Goal: Task Accomplishment & Management: Use online tool/utility

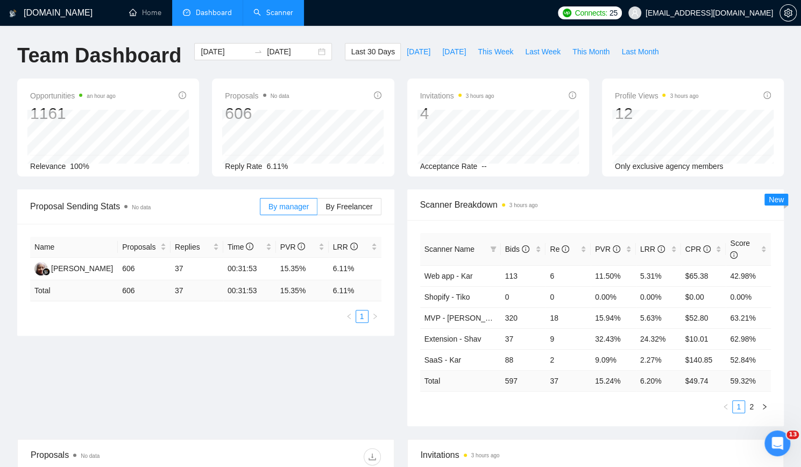
click at [271, 13] on link "Scanner" at bounding box center [273, 12] width 40 height 9
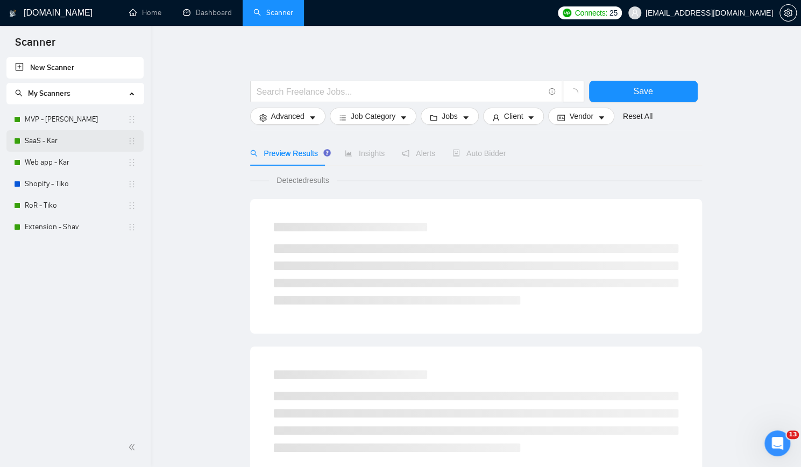
click at [79, 123] on link "MVP - [PERSON_NAME]" at bounding box center [76, 120] width 103 height 22
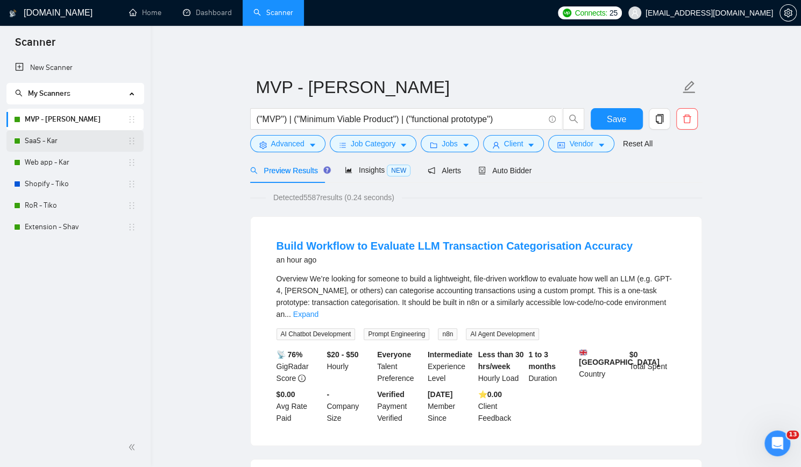
click at [39, 135] on link "SaaS - Kar" at bounding box center [76, 141] width 103 height 22
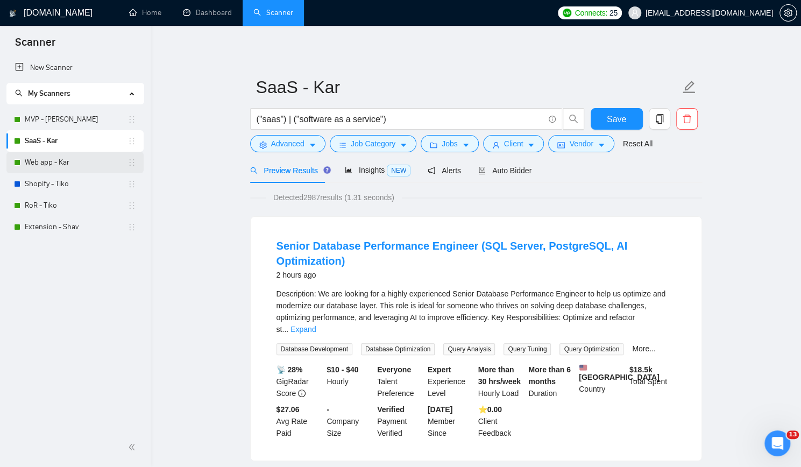
click at [72, 160] on link "Web app - Kar" at bounding box center [76, 163] width 103 height 22
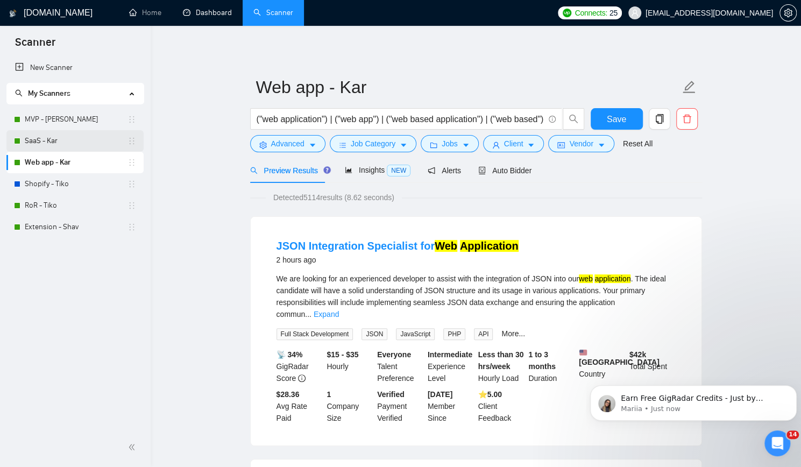
click at [85, 140] on link "SaaS - Kar" at bounding box center [76, 141] width 103 height 22
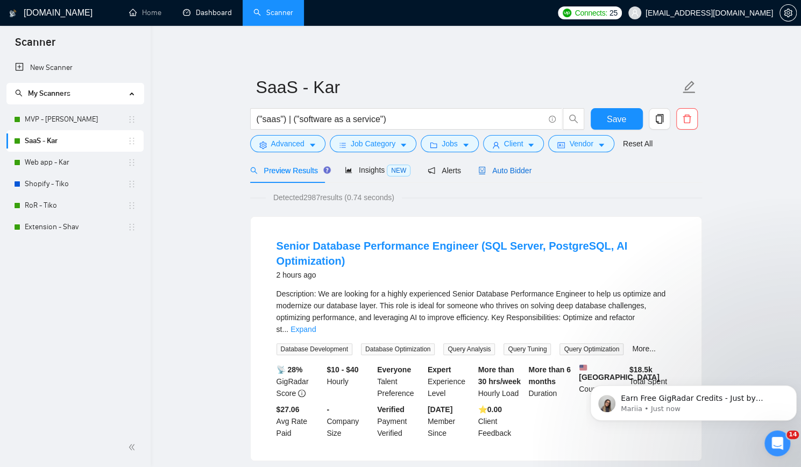
click at [511, 171] on span "Auto Bidder" at bounding box center [504, 170] width 53 height 9
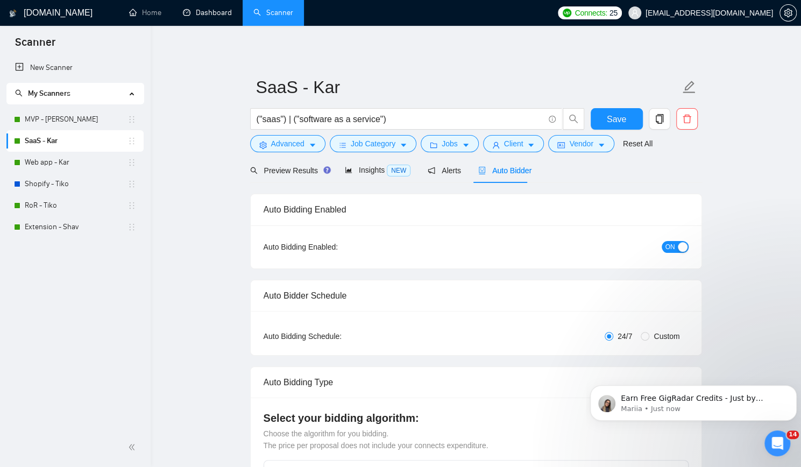
checkbox input "true"
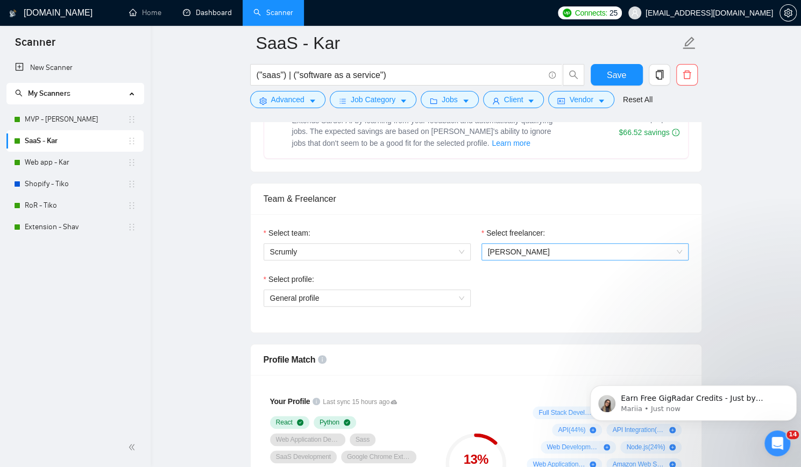
scroll to position [538, 0]
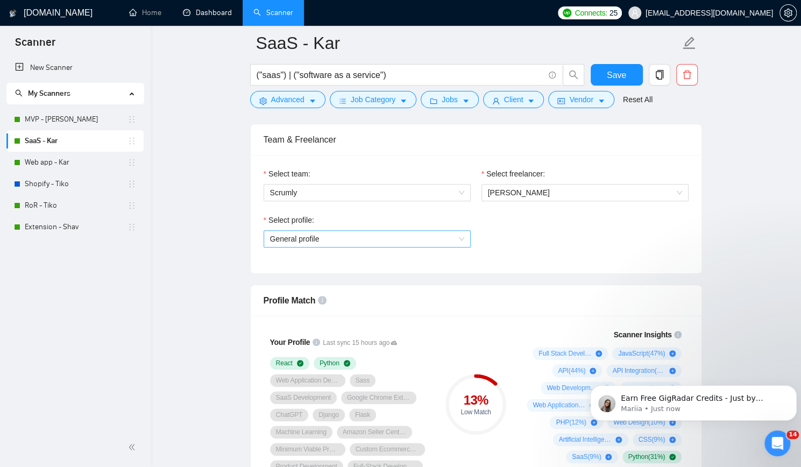
click at [431, 234] on span "General profile" at bounding box center [367, 239] width 194 height 16
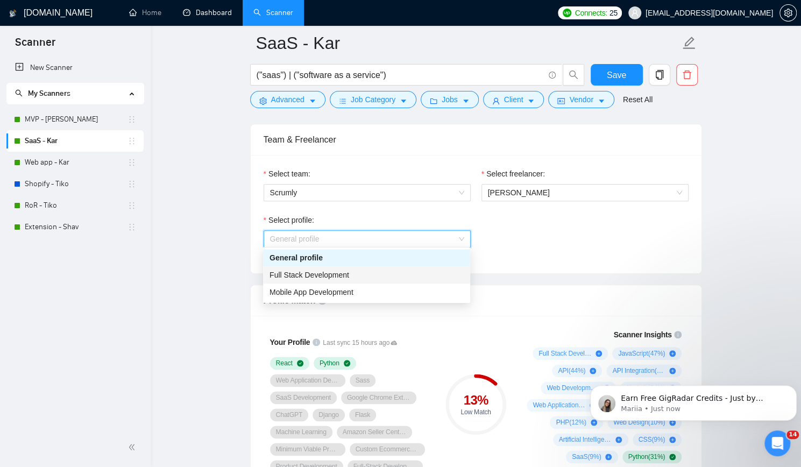
click at [382, 274] on div "Full Stack Development" at bounding box center [367, 275] width 194 height 12
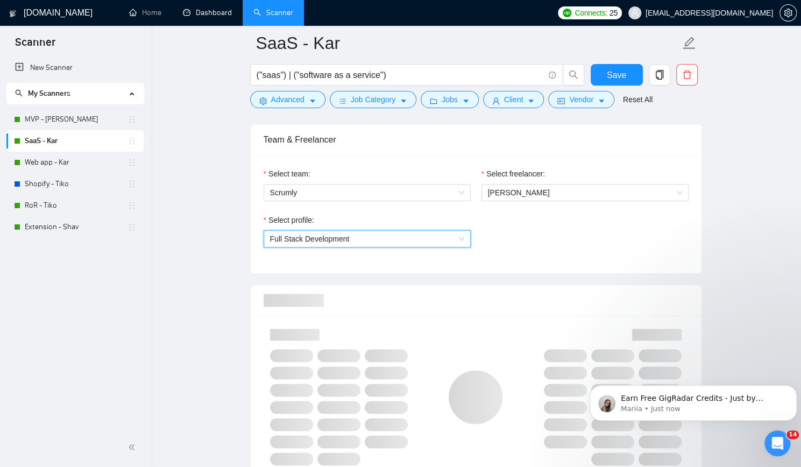
click at [545, 229] on div "Select profile: 1110580755107926016 Full Stack Development" at bounding box center [476, 237] width 436 height 46
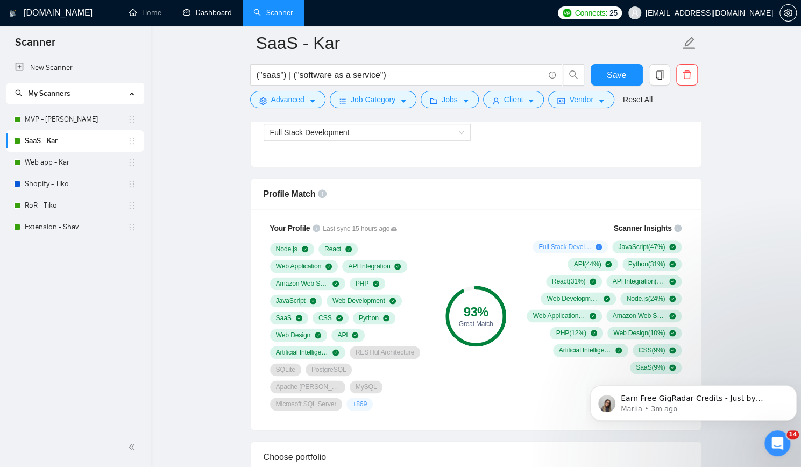
scroll to position [646, 0]
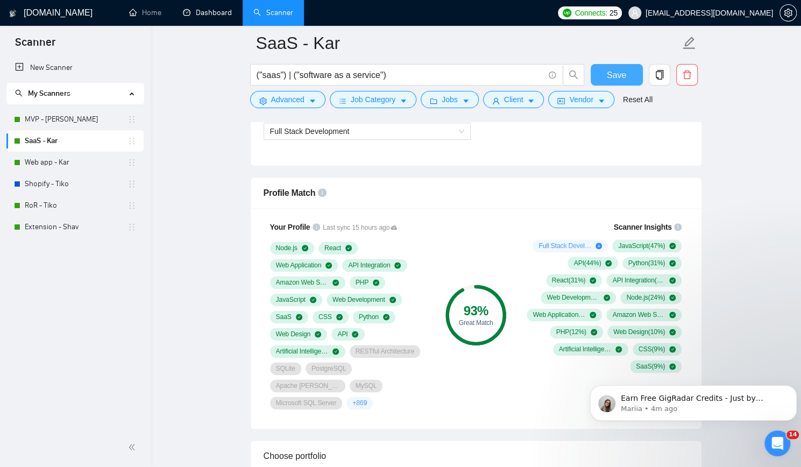
click at [613, 77] on span "Save" at bounding box center [616, 74] width 19 height 13
click at [790, 387] on button "Dismiss notification" at bounding box center [794, 388] width 14 height 14
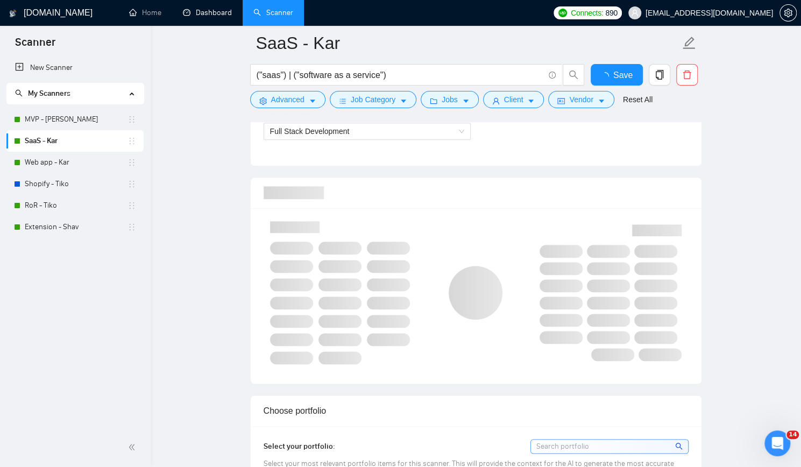
checkbox input "true"
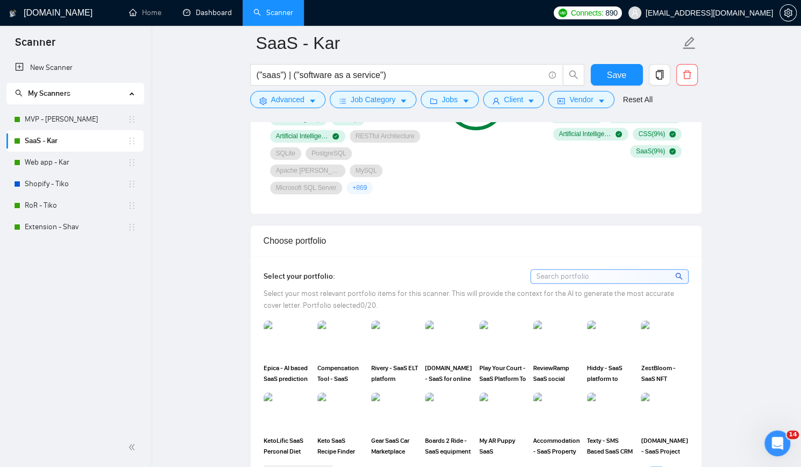
scroll to position [807, 0]
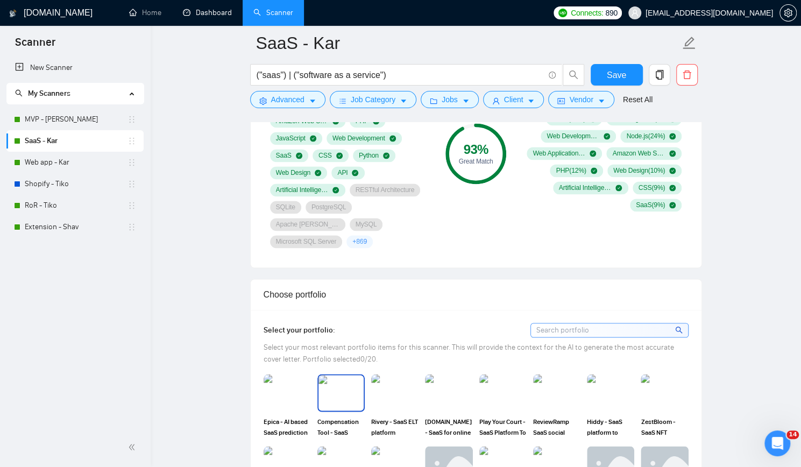
click at [343, 375] on img at bounding box center [341, 393] width 45 height 36
click at [388, 375] on img at bounding box center [394, 393] width 45 height 36
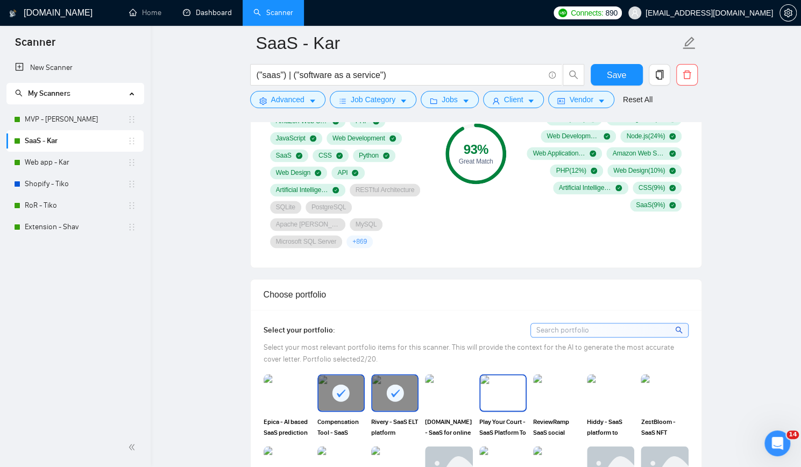
click at [507, 375] on img at bounding box center [502, 393] width 45 height 36
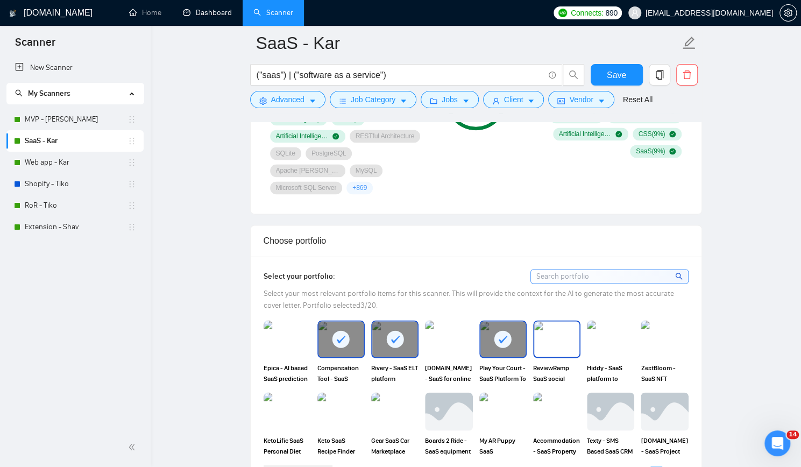
click at [560, 321] on img at bounding box center [556, 339] width 45 height 36
click at [446, 321] on img at bounding box center [448, 339] width 45 height 36
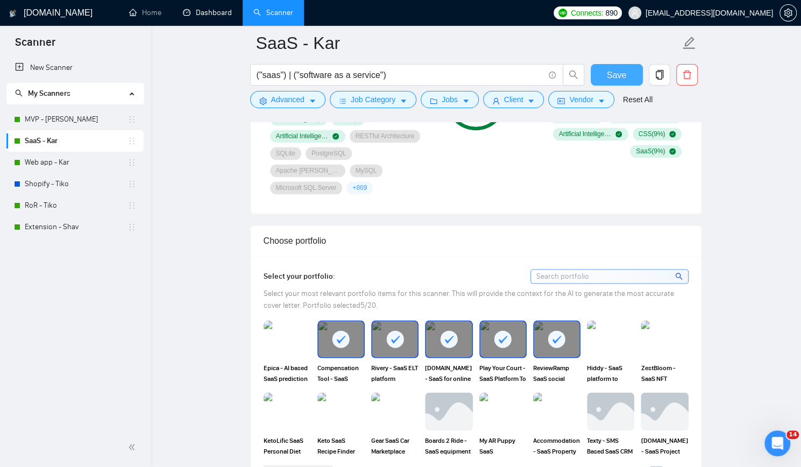
click at [610, 77] on span "Save" at bounding box center [616, 74] width 19 height 13
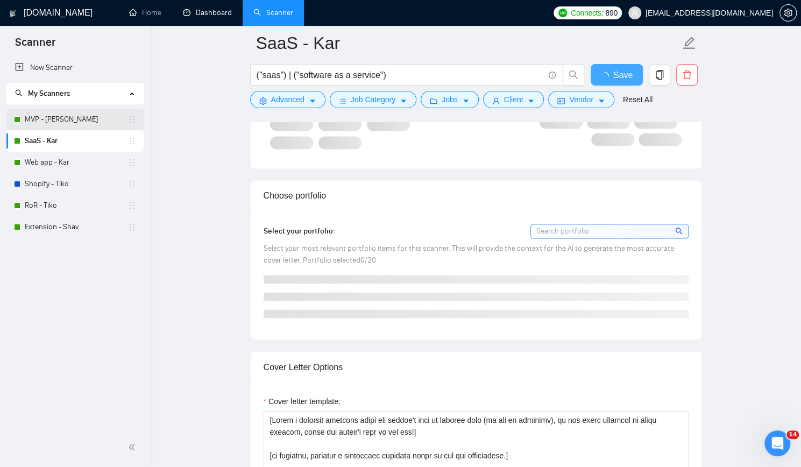
checkbox input "true"
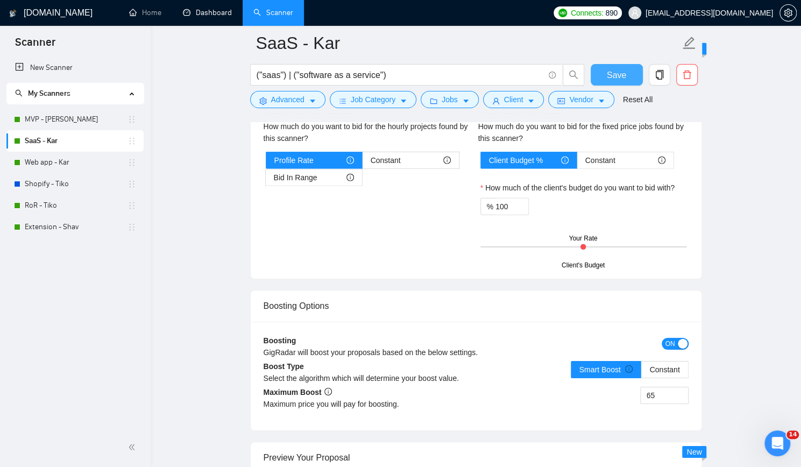
scroll to position [1883, 0]
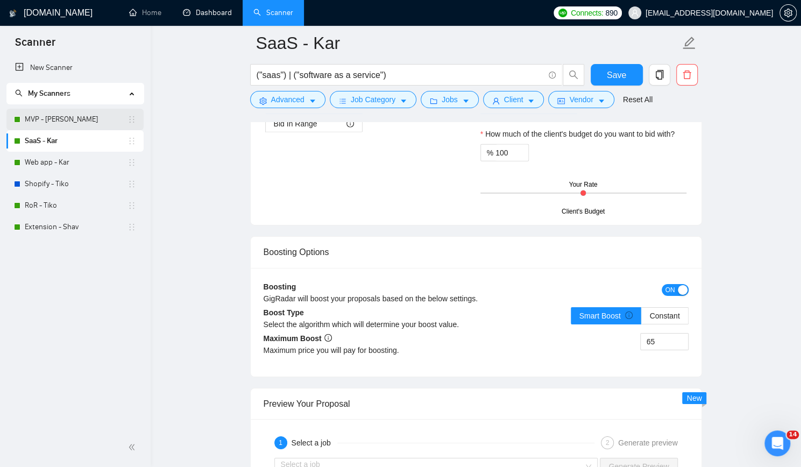
click at [63, 117] on link "MVP - [PERSON_NAME]" at bounding box center [76, 120] width 103 height 22
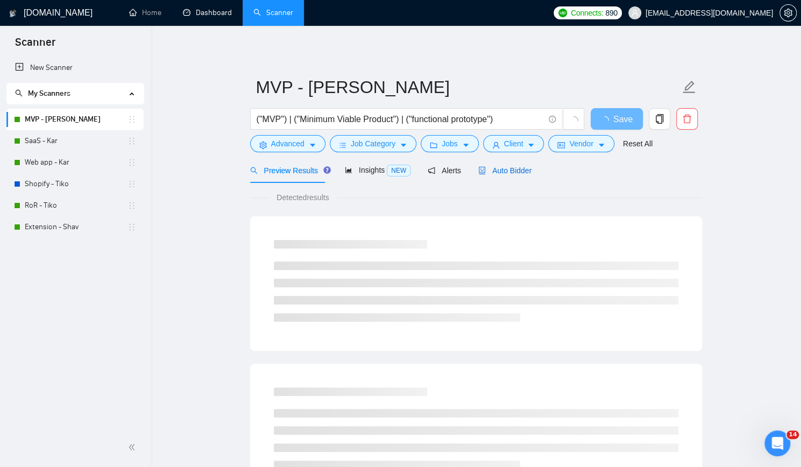
click at [514, 169] on span "Auto Bidder" at bounding box center [504, 170] width 53 height 9
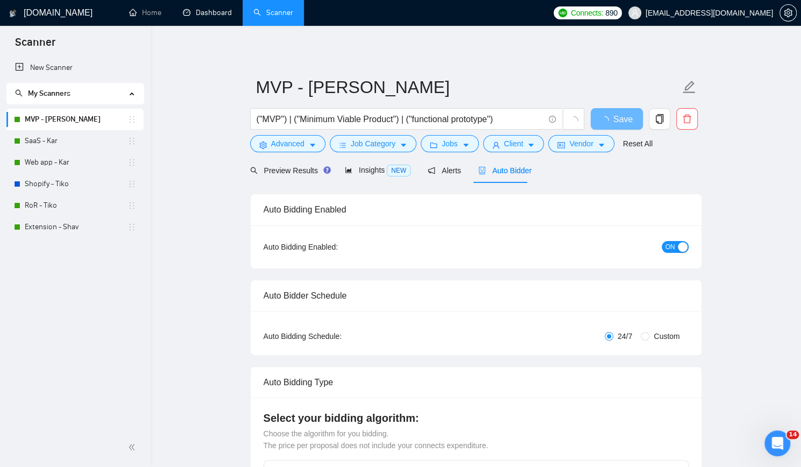
checkbox input "true"
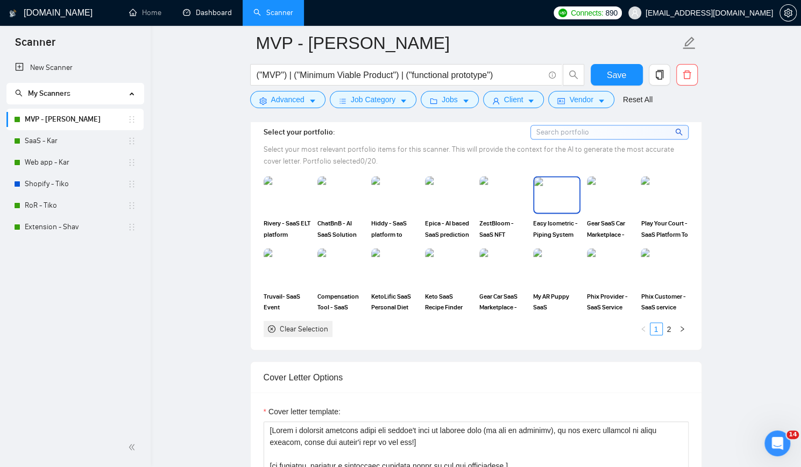
scroll to position [1076, 0]
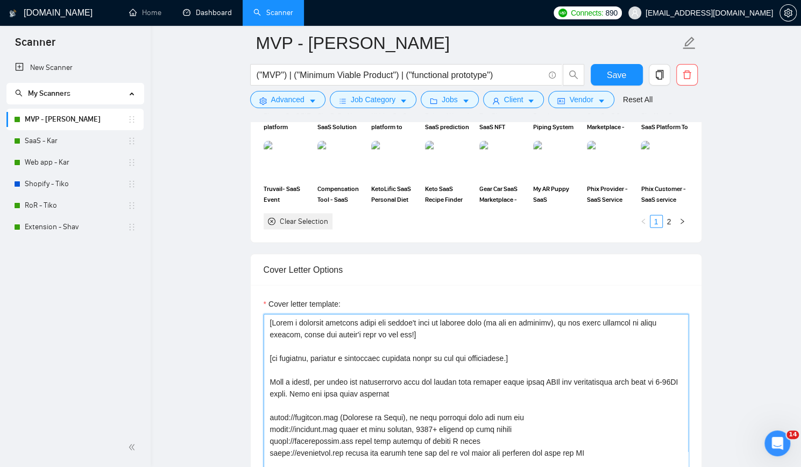
click at [386, 343] on textarea "Cover letter template:" at bounding box center [476, 435] width 425 height 242
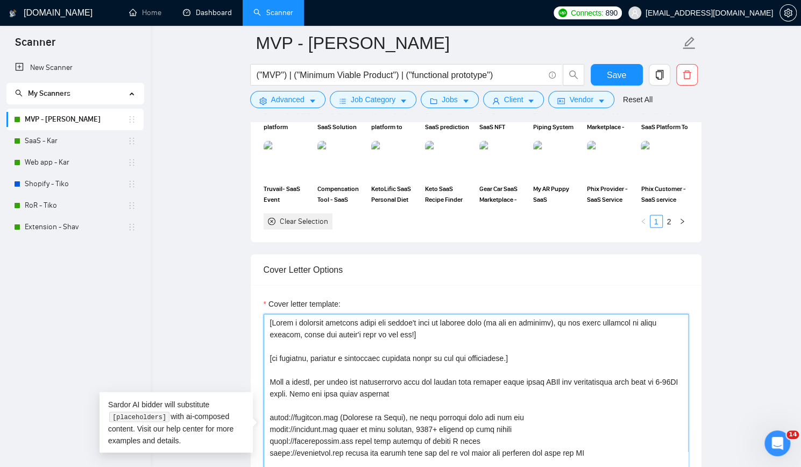
click at [338, 368] on textarea "Cover letter template:" at bounding box center [476, 435] width 425 height 242
click at [345, 365] on textarea "Cover letter template:" at bounding box center [476, 435] width 425 height 242
click at [308, 398] on textarea "Cover letter template:" at bounding box center [476, 435] width 425 height 242
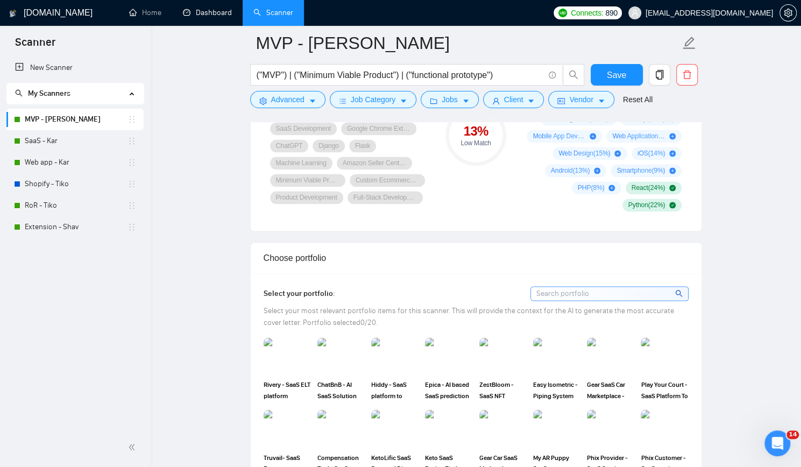
scroll to position [861, 0]
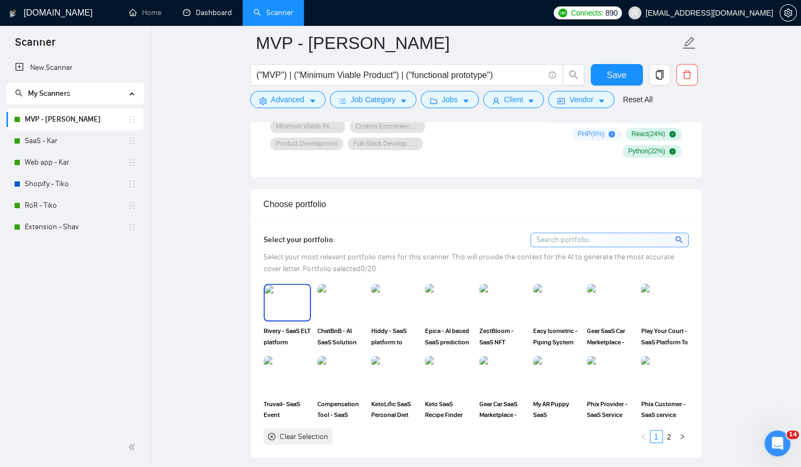
click at [286, 302] on img at bounding box center [287, 303] width 45 height 36
click at [328, 298] on img at bounding box center [341, 303] width 45 height 36
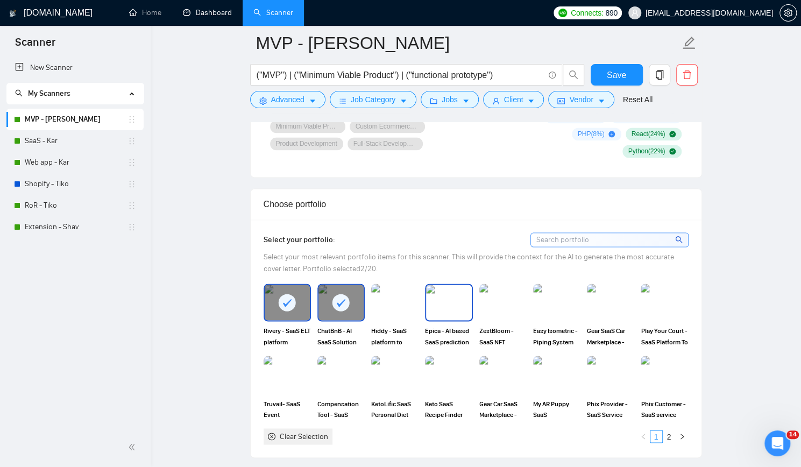
click at [456, 297] on img at bounding box center [448, 303] width 45 height 36
click at [662, 296] on img at bounding box center [664, 303] width 45 height 36
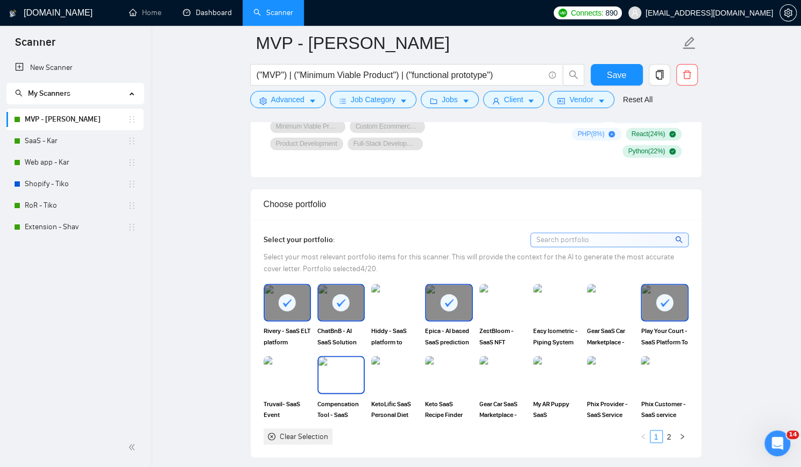
click at [350, 366] on img at bounding box center [341, 375] width 45 height 36
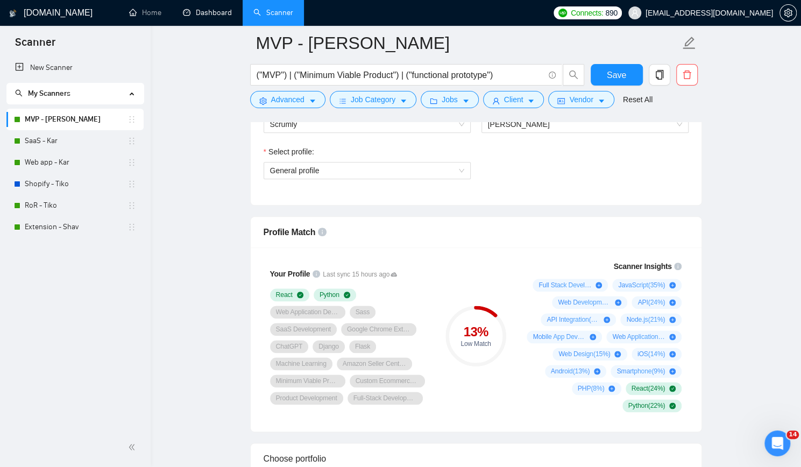
scroll to position [592, 0]
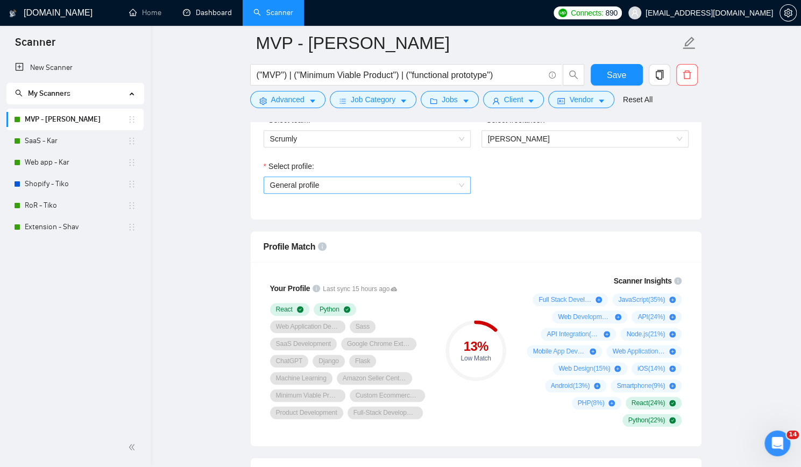
click at [433, 182] on span "General profile" at bounding box center [367, 185] width 194 height 16
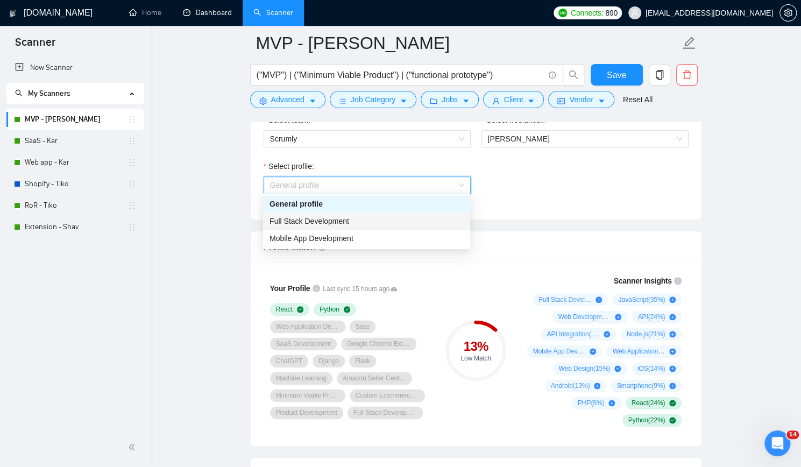
click at [400, 215] on div "Full Stack Development" at bounding box center [367, 221] width 194 height 12
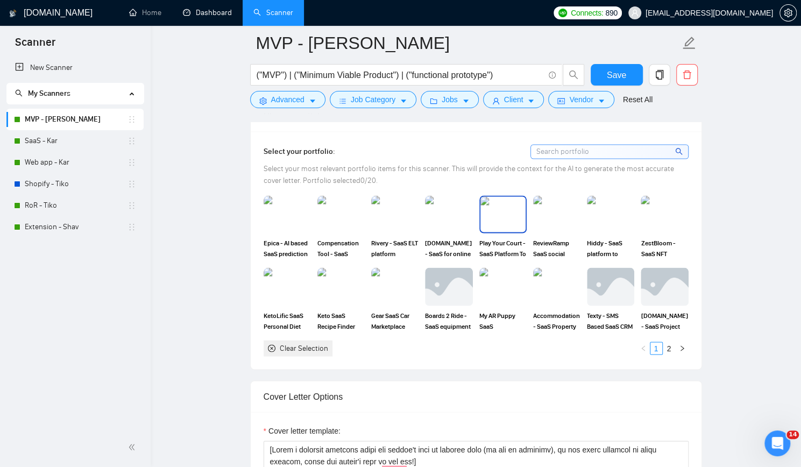
scroll to position [915, 0]
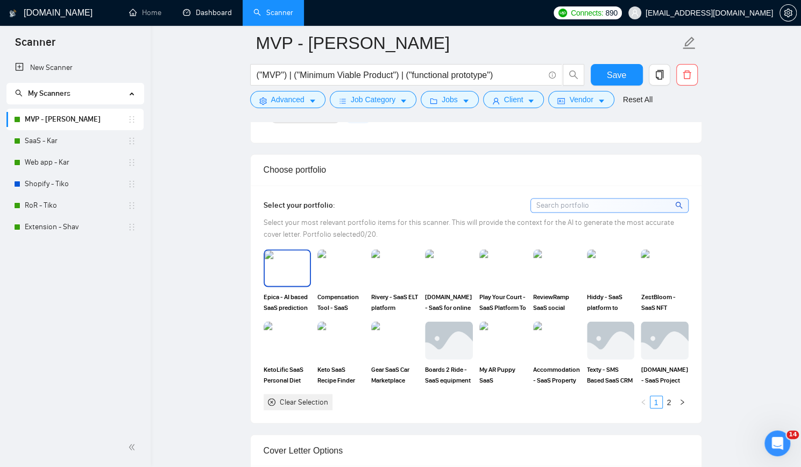
click at [288, 256] on img at bounding box center [287, 268] width 45 height 36
click at [335, 253] on img at bounding box center [341, 268] width 45 height 36
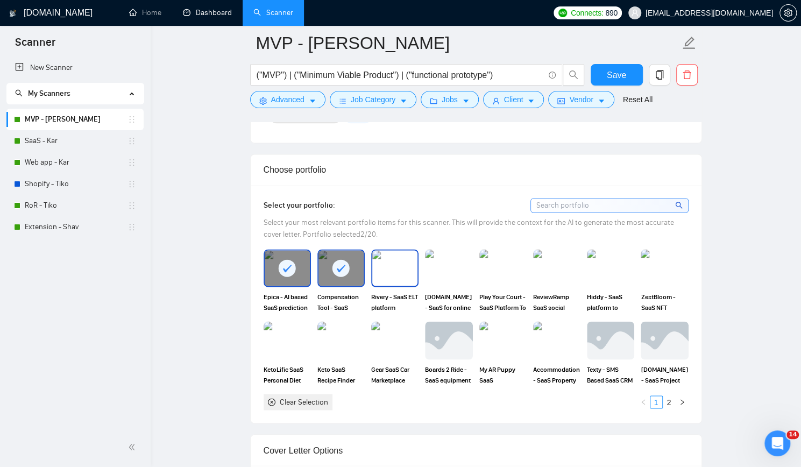
click at [388, 251] on img at bounding box center [394, 268] width 45 height 36
click at [449, 253] on img at bounding box center [448, 268] width 45 height 36
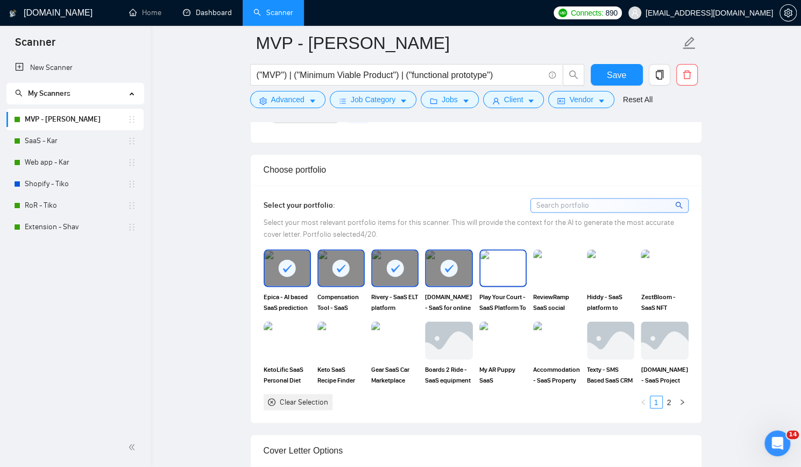
click at [514, 255] on img at bounding box center [502, 268] width 45 height 36
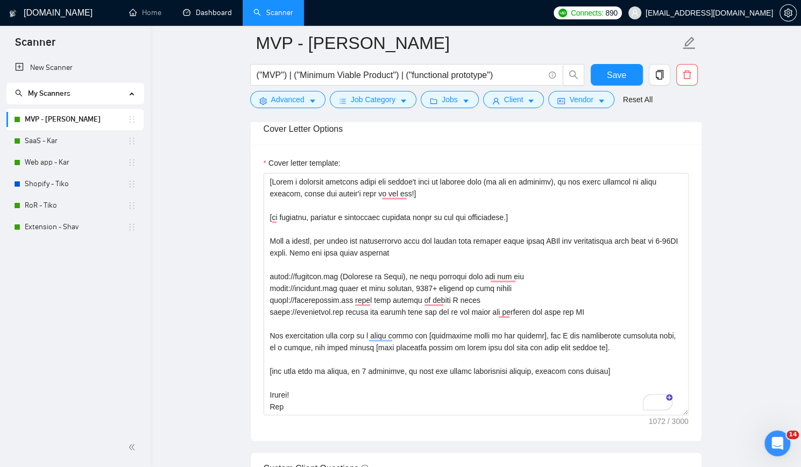
scroll to position [1238, 0]
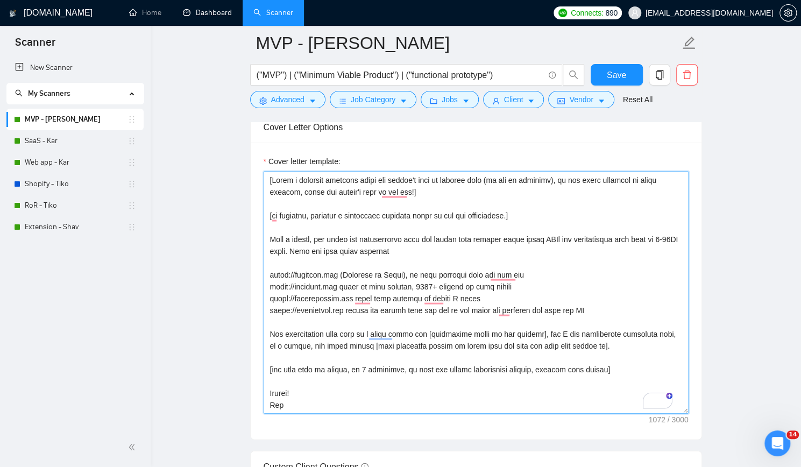
click at [308, 202] on textarea "Cover letter template:" at bounding box center [476, 293] width 425 height 242
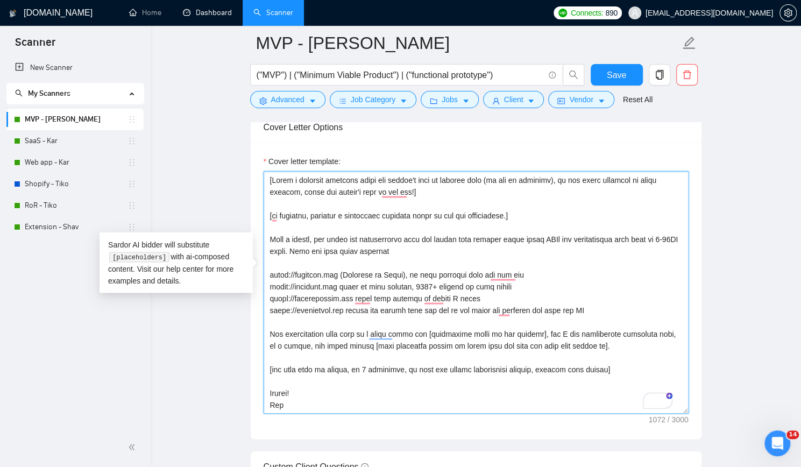
click at [378, 242] on textarea "Cover letter template:" at bounding box center [476, 293] width 425 height 242
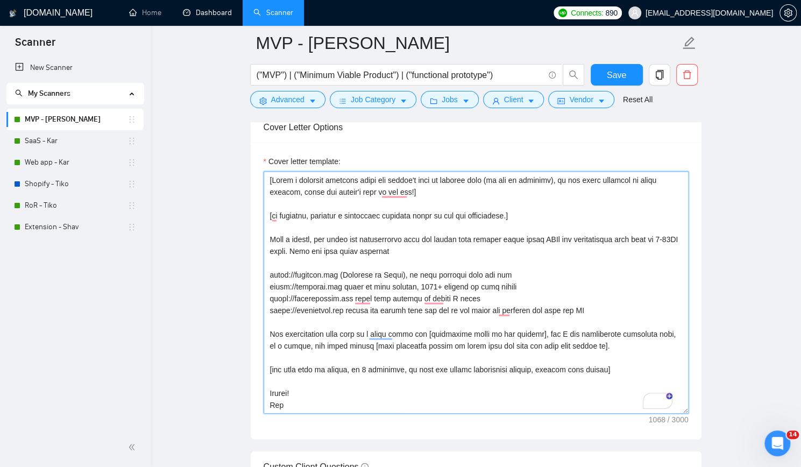
click at [534, 264] on textarea "Cover letter template:" at bounding box center [476, 293] width 425 height 242
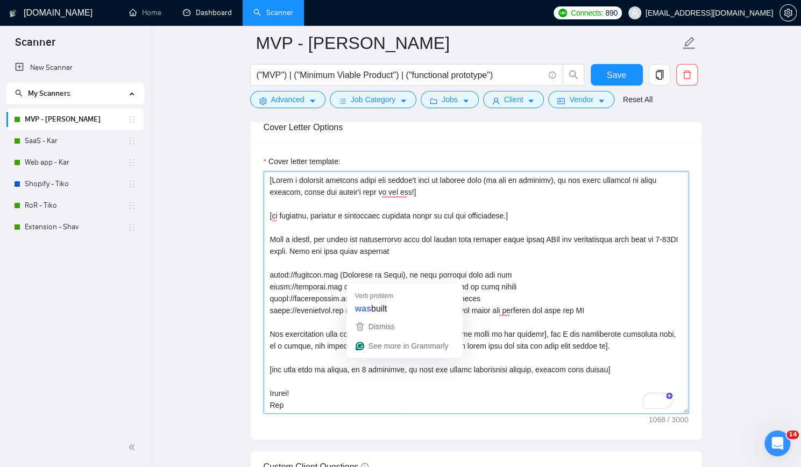
click at [481, 279] on textarea "Cover letter template:" at bounding box center [476, 293] width 425 height 242
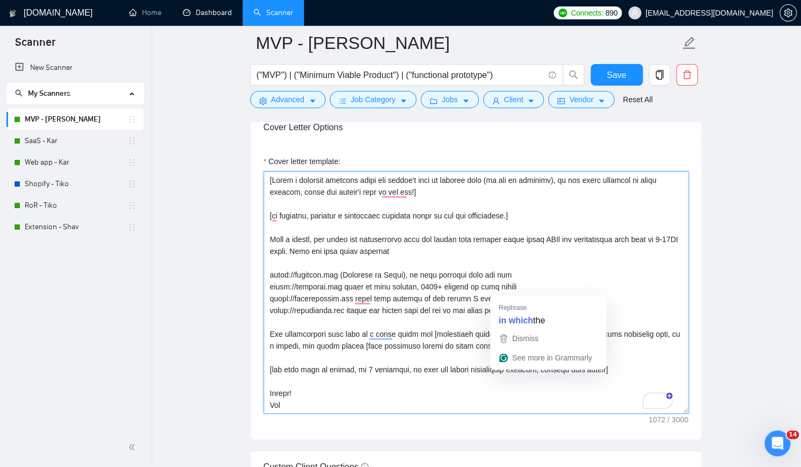
click at [501, 287] on textarea "Cover letter template:" at bounding box center [476, 293] width 425 height 242
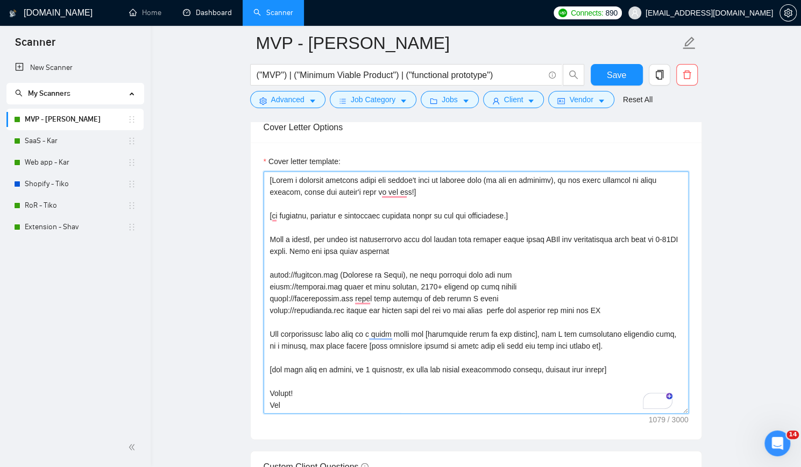
click at [592, 298] on textarea "Cover letter template:" at bounding box center [476, 293] width 425 height 242
click at [422, 298] on textarea "Cover letter template:" at bounding box center [476, 293] width 425 height 242
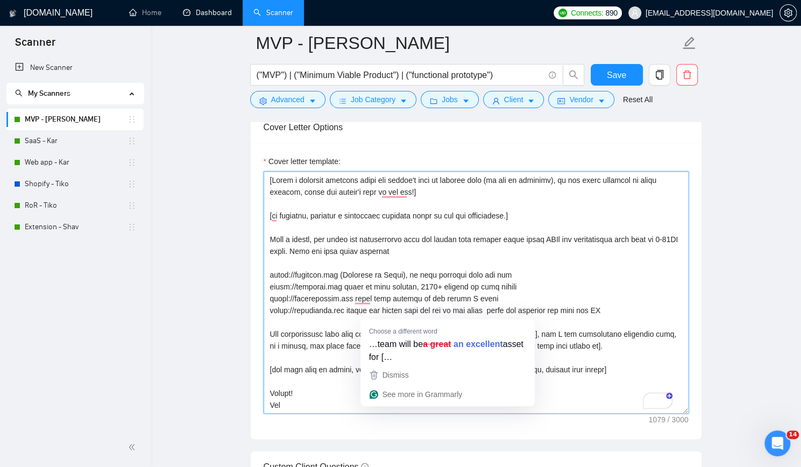
click at [290, 335] on textarea "Cover letter template:" at bounding box center [476, 293] width 425 height 242
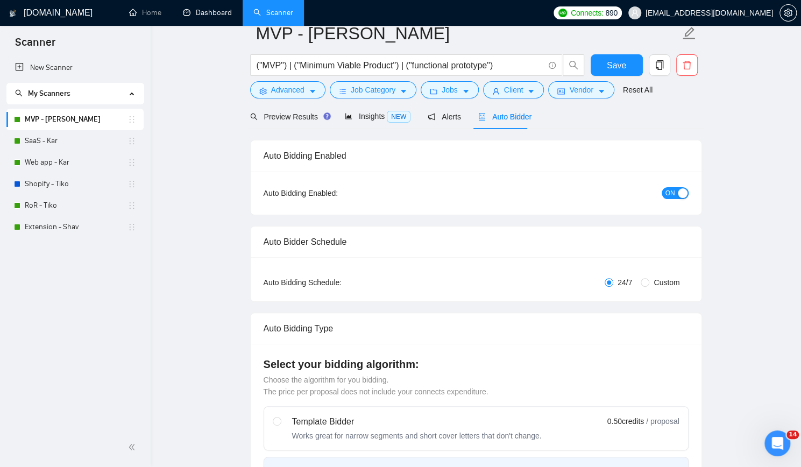
scroll to position [0, 0]
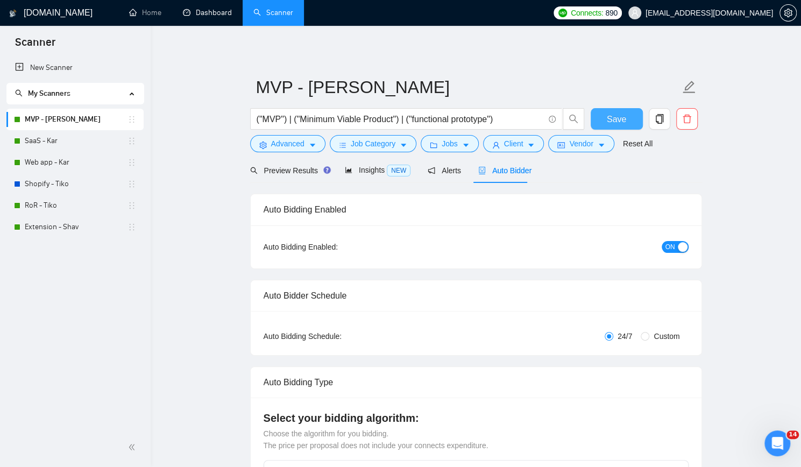
type textarea "[Write a personal greeting using the client's name or company name (if any is p…"
click at [614, 115] on span "Save" at bounding box center [616, 118] width 19 height 13
checkbox input "true"
click at [85, 164] on link "Web app - Kar" at bounding box center [76, 163] width 103 height 22
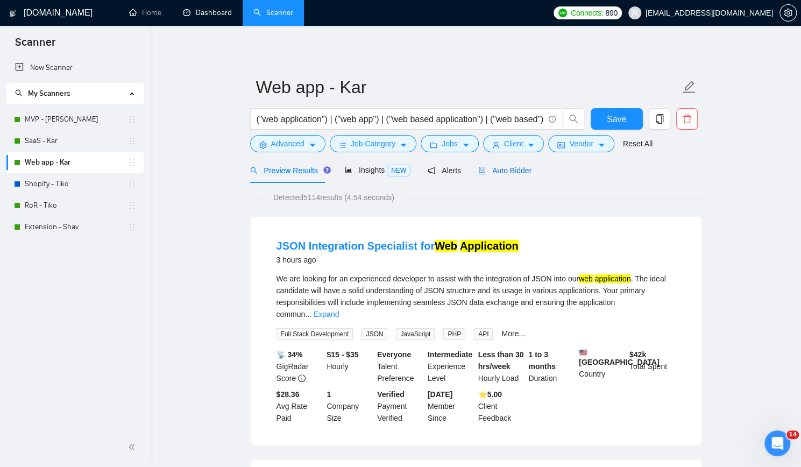
click at [507, 168] on span "Auto Bidder" at bounding box center [504, 170] width 53 height 9
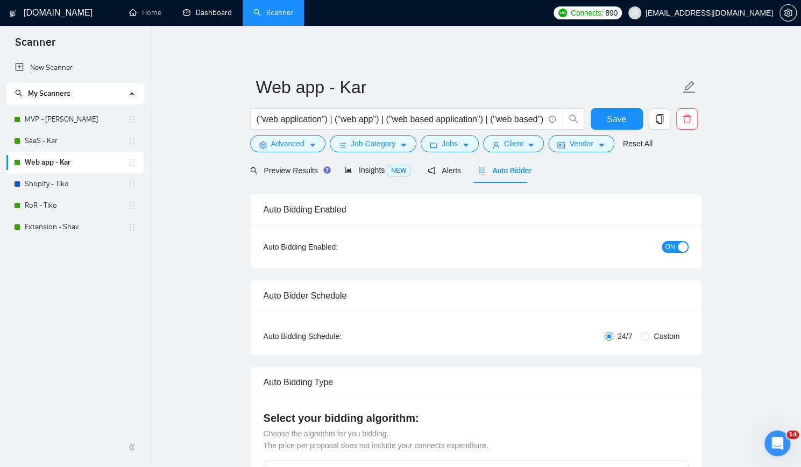
checkbox input "true"
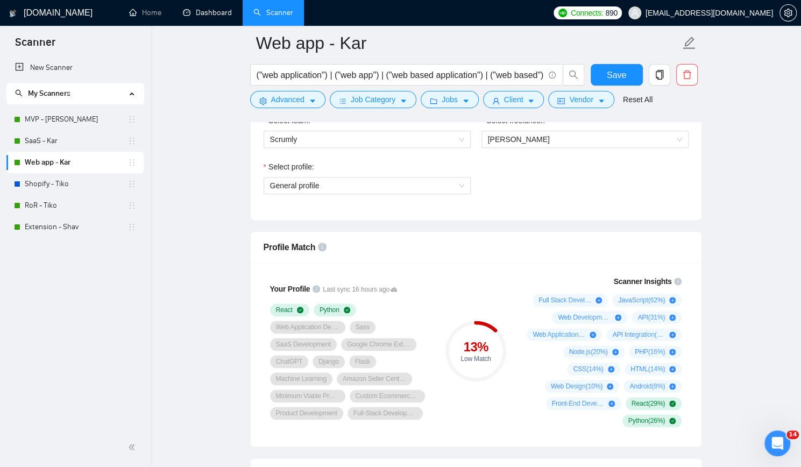
scroll to position [592, 0]
click at [381, 179] on span "General profile" at bounding box center [367, 185] width 194 height 16
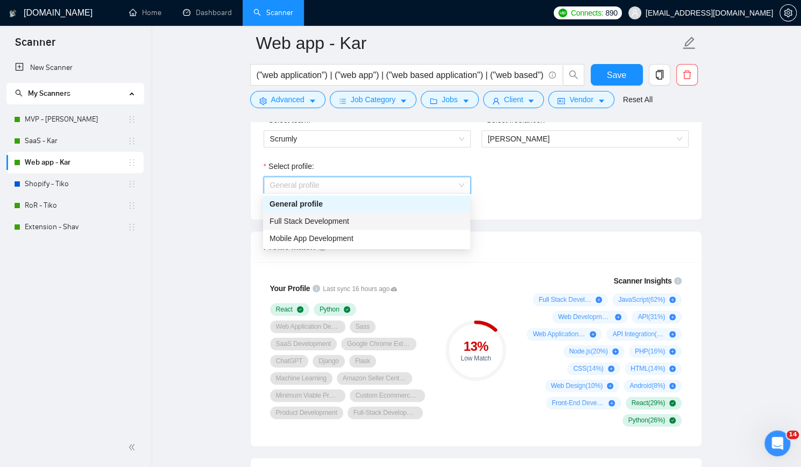
click at [327, 223] on span "Full Stack Development" at bounding box center [310, 221] width 80 height 9
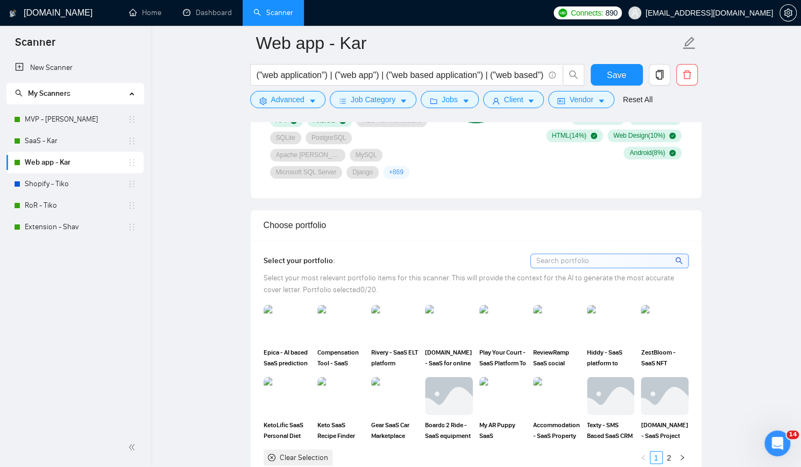
scroll to position [861, 0]
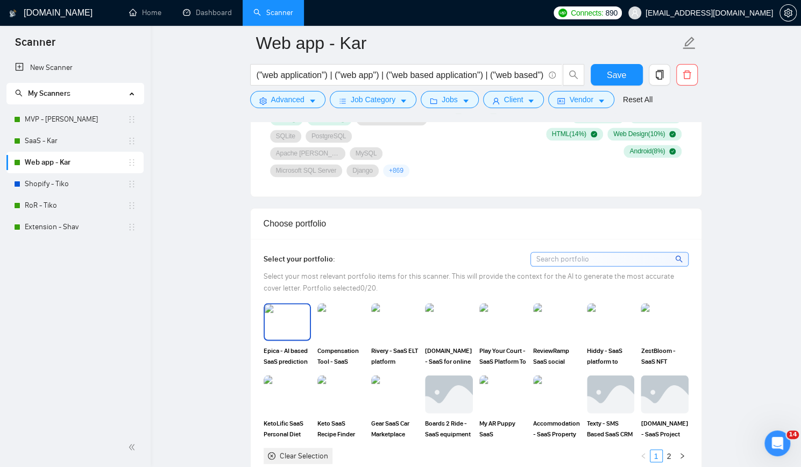
click at [289, 304] on img at bounding box center [287, 322] width 45 height 36
click at [331, 304] on img at bounding box center [341, 322] width 45 height 36
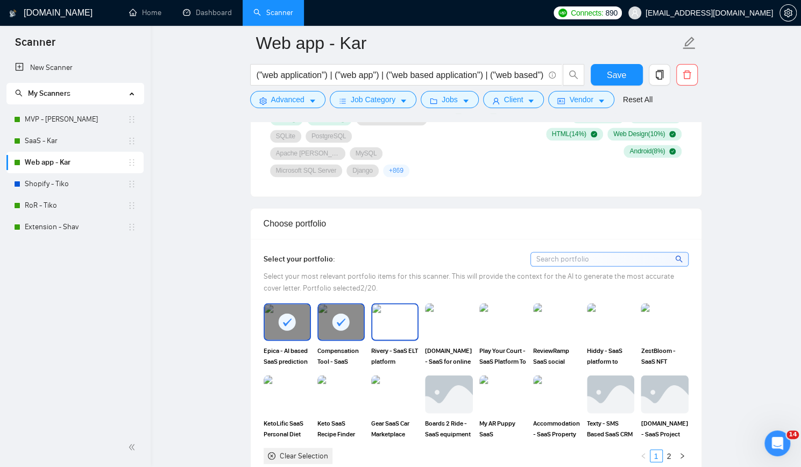
click at [399, 304] on img at bounding box center [394, 322] width 45 height 36
click at [453, 304] on img at bounding box center [448, 322] width 45 height 36
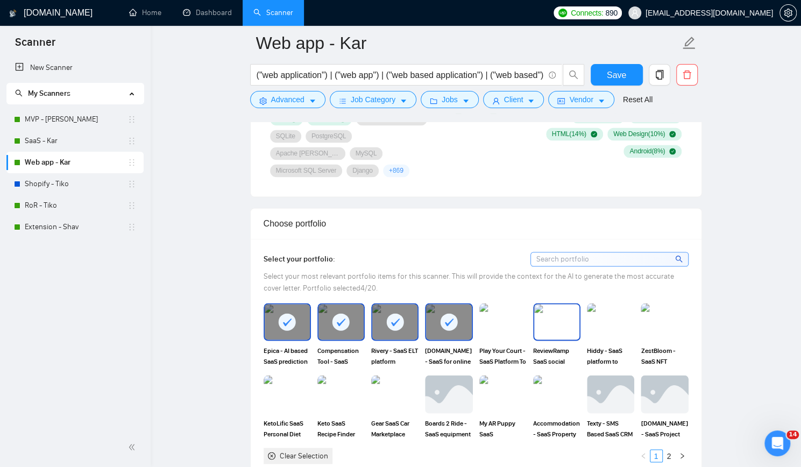
click at [552, 304] on img at bounding box center [556, 322] width 45 height 36
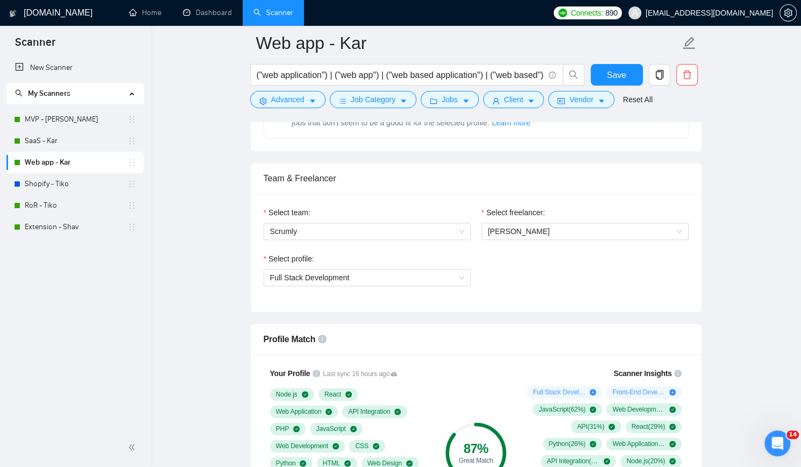
scroll to position [484, 0]
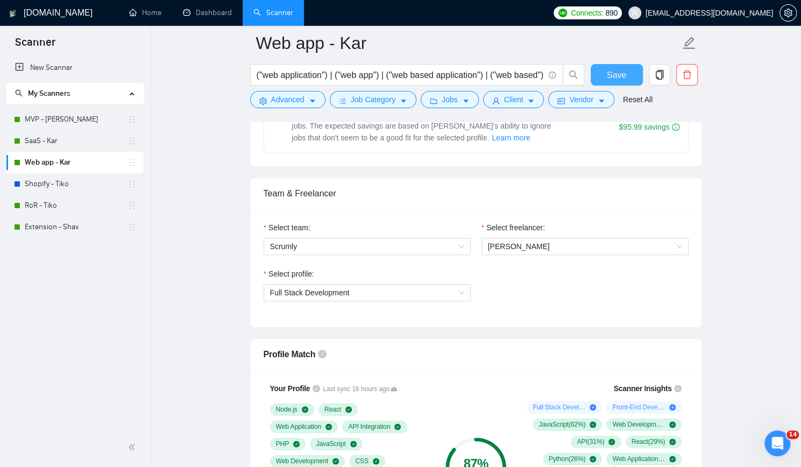
click at [623, 75] on span "Save" at bounding box center [616, 74] width 19 height 13
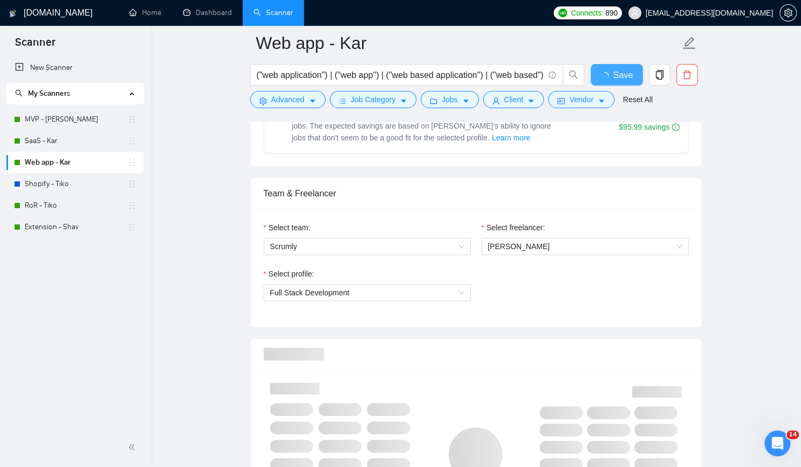
checkbox input "true"
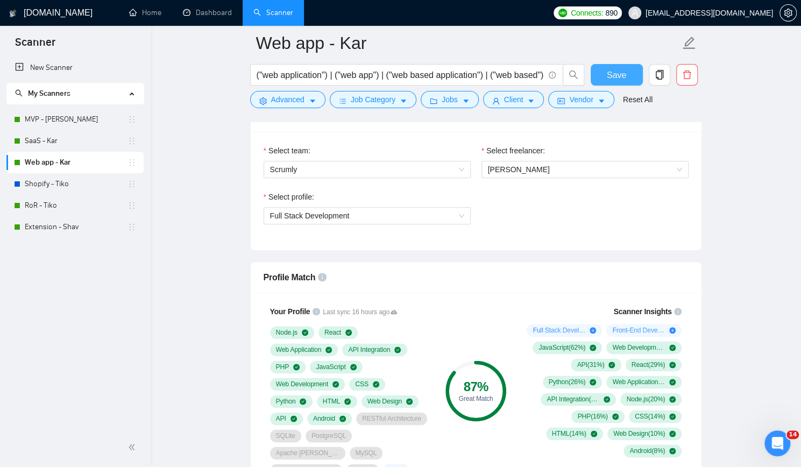
scroll to position [592, 0]
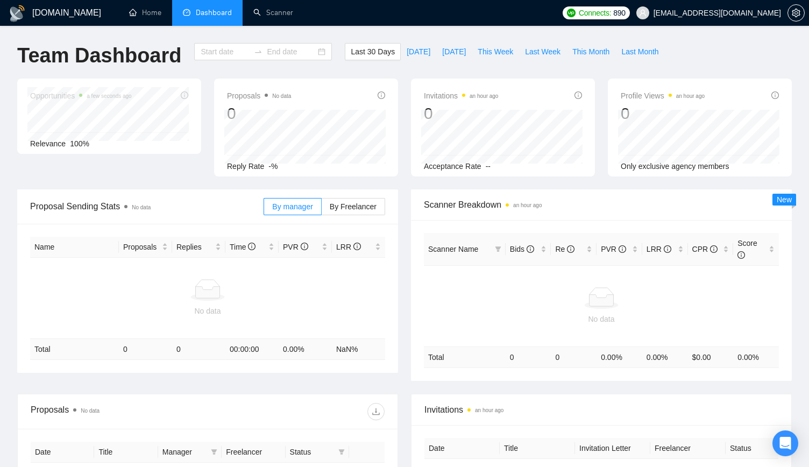
type input "[DATE]"
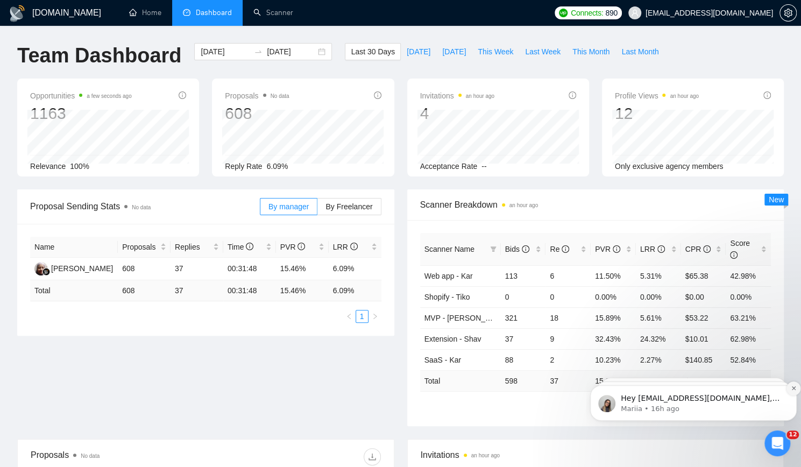
click at [791, 388] on icon "Dismiss notification" at bounding box center [794, 388] width 6 height 6
click at [793, 386] on icon "Dismiss notification" at bounding box center [794, 388] width 6 height 6
click at [793, 386] on icon "Dismiss notification" at bounding box center [793, 388] width 5 height 5
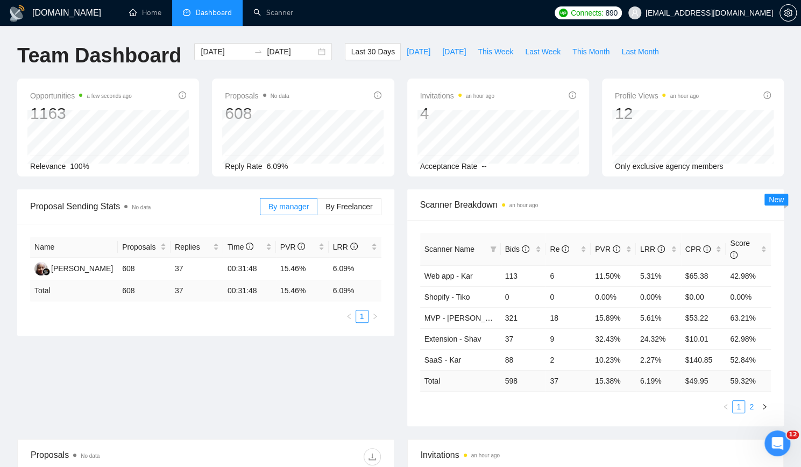
click at [755, 404] on link "2" at bounding box center [752, 407] width 12 height 12
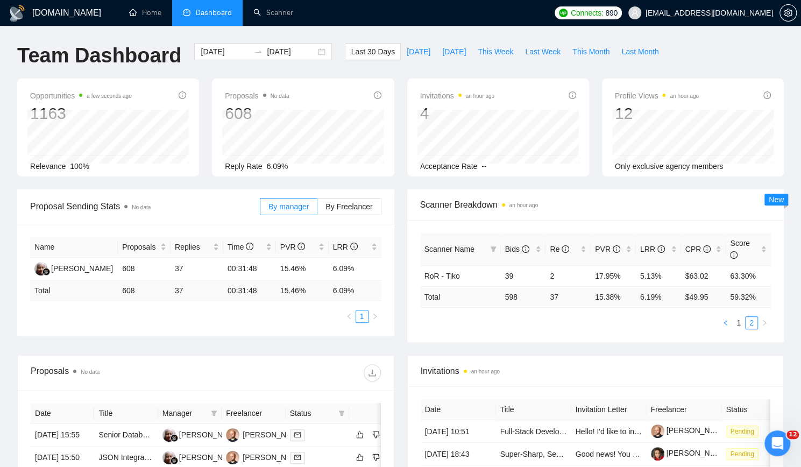
click at [726, 321] on icon "left" at bounding box center [726, 323] width 6 height 6
